Goal: Task Accomplishment & Management: Manage account settings

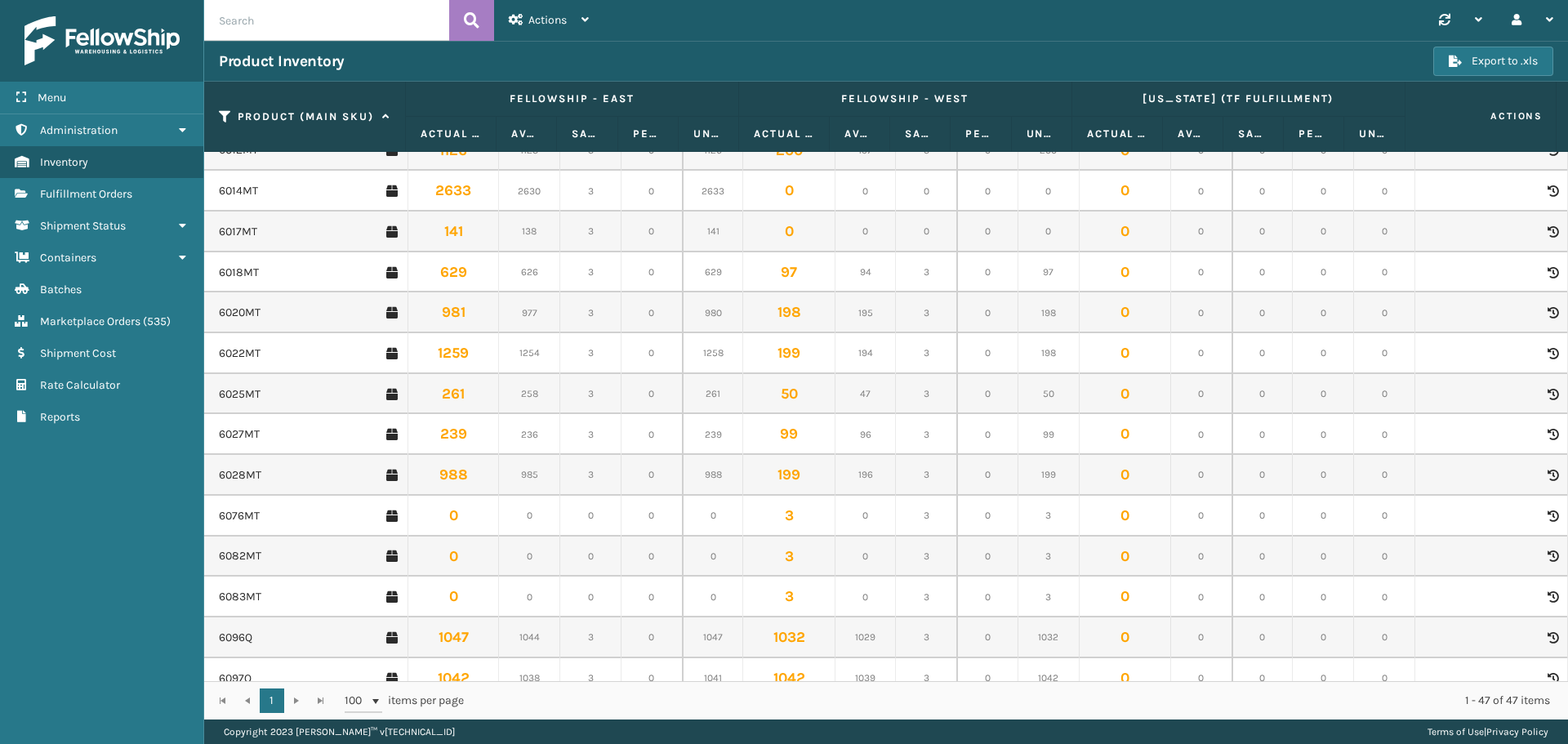
scroll to position [399, 0]
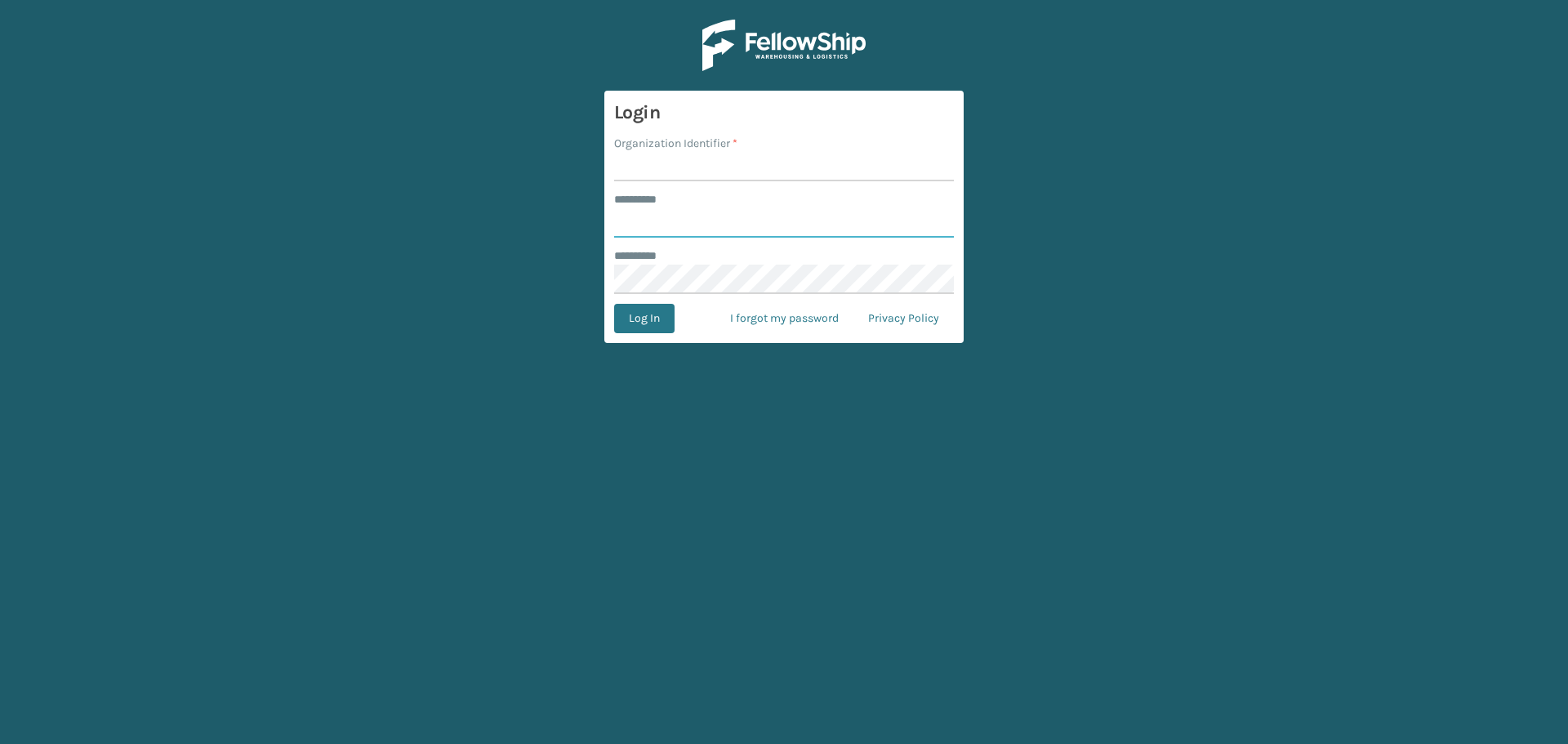
type input "*********"
type input "Emson"
click at [648, 313] on button "Log In" at bounding box center [644, 318] width 60 height 29
